Goal: Browse casually

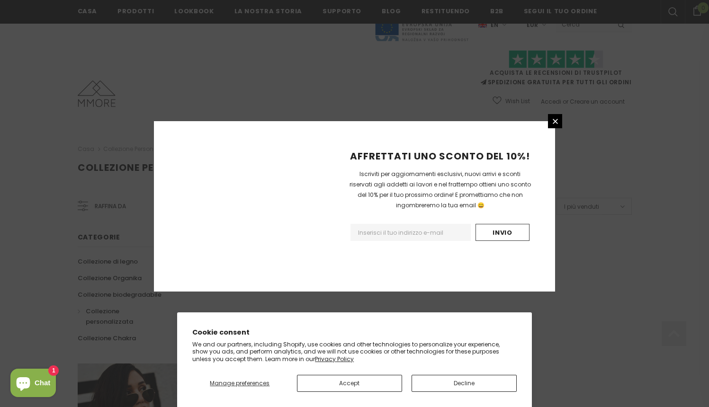
scroll to position [563, 0]
